Goal: Entertainment & Leisure: Browse casually

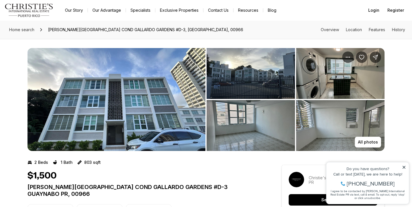
click at [69, 91] on img "View image gallery" at bounding box center [116, 99] width 178 height 103
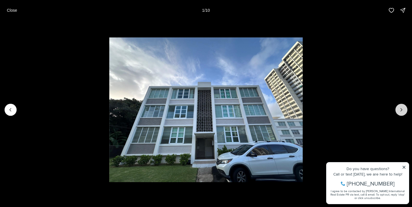
click at [401, 109] on icon "Next slide" at bounding box center [402, 110] width 6 height 6
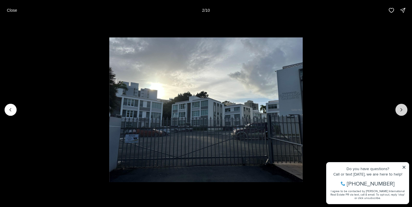
click at [401, 109] on icon "Next slide" at bounding box center [402, 110] width 6 height 6
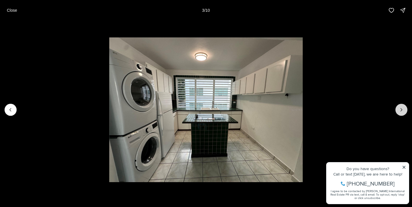
click at [401, 110] on icon "Next slide" at bounding box center [402, 110] width 6 height 6
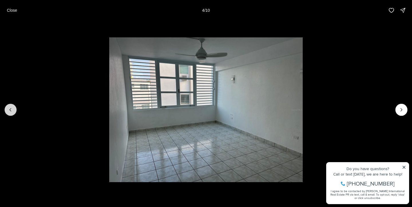
click at [10, 114] on button "Previous slide" at bounding box center [11, 110] width 12 height 12
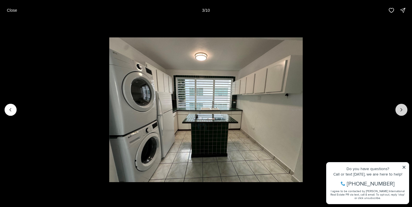
click at [400, 107] on button "Next slide" at bounding box center [402, 110] width 12 height 12
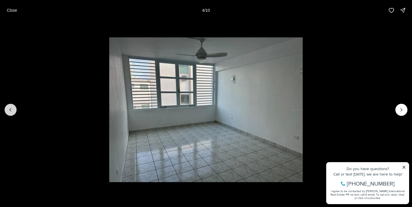
click at [11, 110] on icon "Previous slide" at bounding box center [11, 110] width 6 height 6
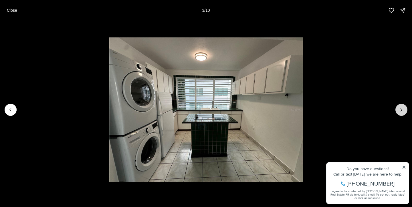
click at [403, 108] on icon "Next slide" at bounding box center [402, 110] width 6 height 6
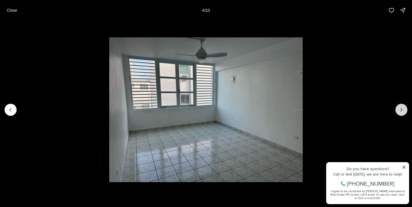
click at [403, 108] on icon "Next slide" at bounding box center [402, 110] width 6 height 6
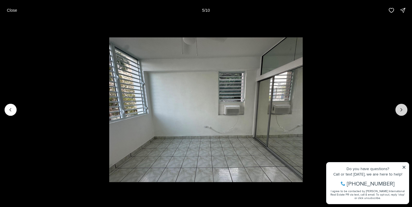
click at [403, 108] on icon "Next slide" at bounding box center [402, 110] width 6 height 6
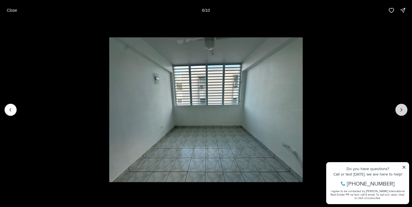
click at [403, 108] on icon "Next slide" at bounding box center [402, 110] width 6 height 6
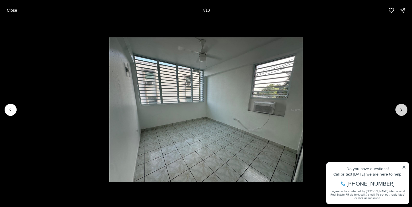
click at [403, 108] on icon "Next slide" at bounding box center [402, 110] width 6 height 6
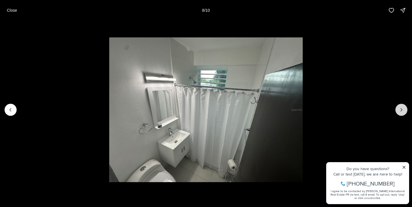
click at [403, 108] on icon "Next slide" at bounding box center [402, 110] width 6 height 6
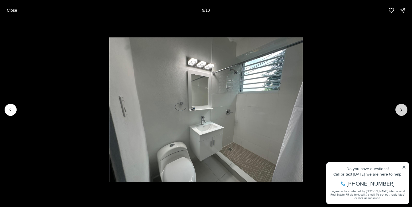
click at [403, 108] on icon "Next slide" at bounding box center [402, 110] width 6 height 6
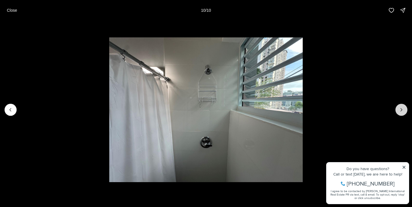
click at [403, 108] on div at bounding box center [402, 110] width 12 height 12
click at [399, 109] on div at bounding box center [402, 110] width 12 height 12
click at [303, 167] on img "10 of 10" at bounding box center [206, 110] width 194 height 145
click at [303, 166] on img "10 of 10" at bounding box center [206, 110] width 194 height 145
click at [303, 167] on img "10 of 10" at bounding box center [206, 110] width 194 height 145
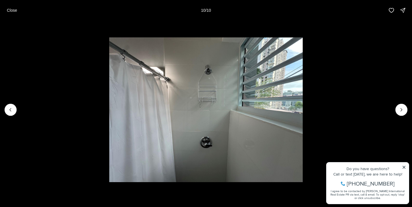
click at [401, 110] on div at bounding box center [402, 110] width 12 height 12
click at [11, 108] on icon "Previous slide" at bounding box center [11, 110] width 6 height 6
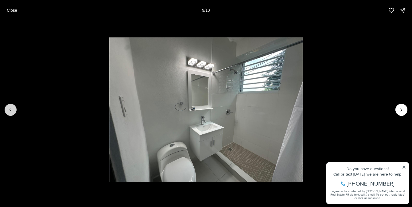
click at [11, 108] on icon "Previous slide" at bounding box center [11, 110] width 6 height 6
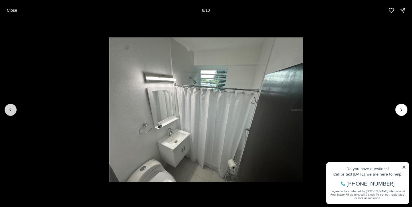
click at [11, 108] on icon "Previous slide" at bounding box center [11, 110] width 6 height 6
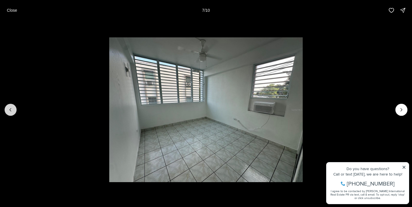
click at [11, 108] on icon "Previous slide" at bounding box center [11, 110] width 6 height 6
